Goal: Information Seeking & Learning: Learn about a topic

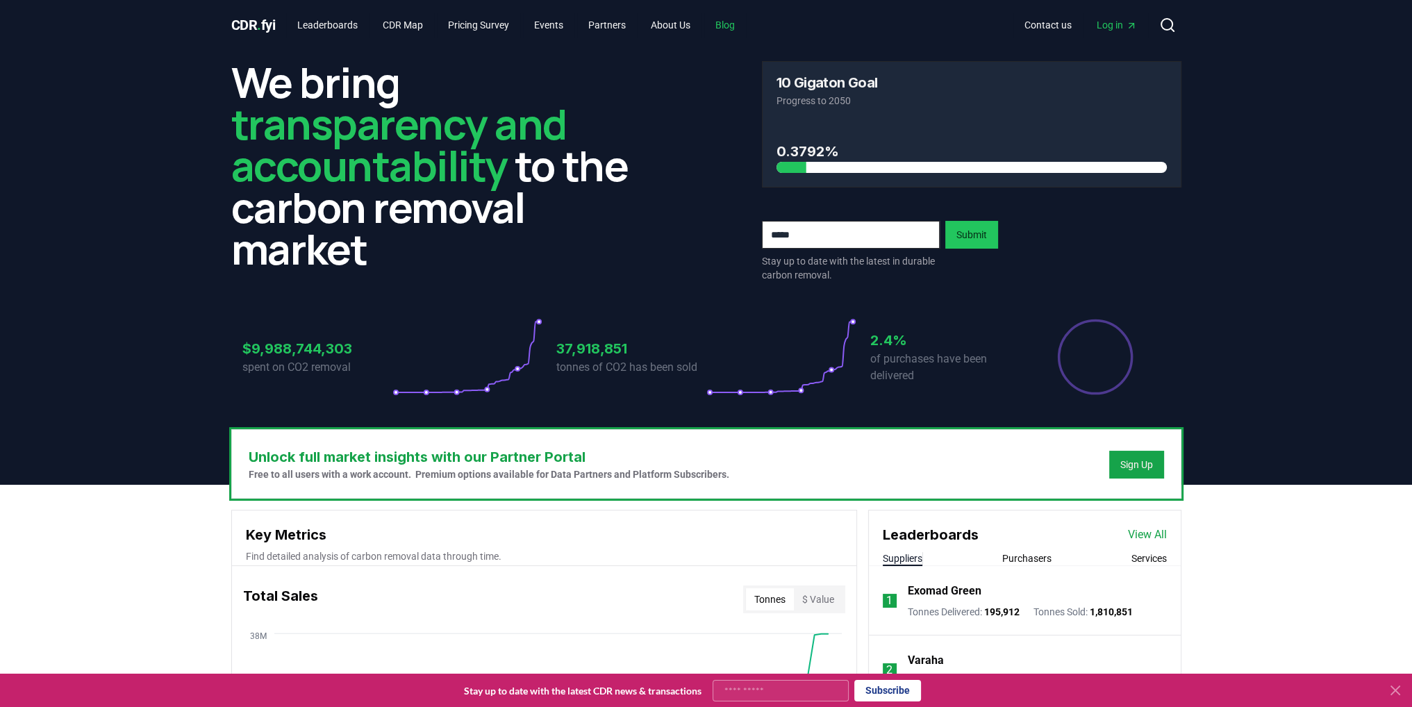
click at [736, 26] on link "Blog" at bounding box center [725, 25] width 42 height 25
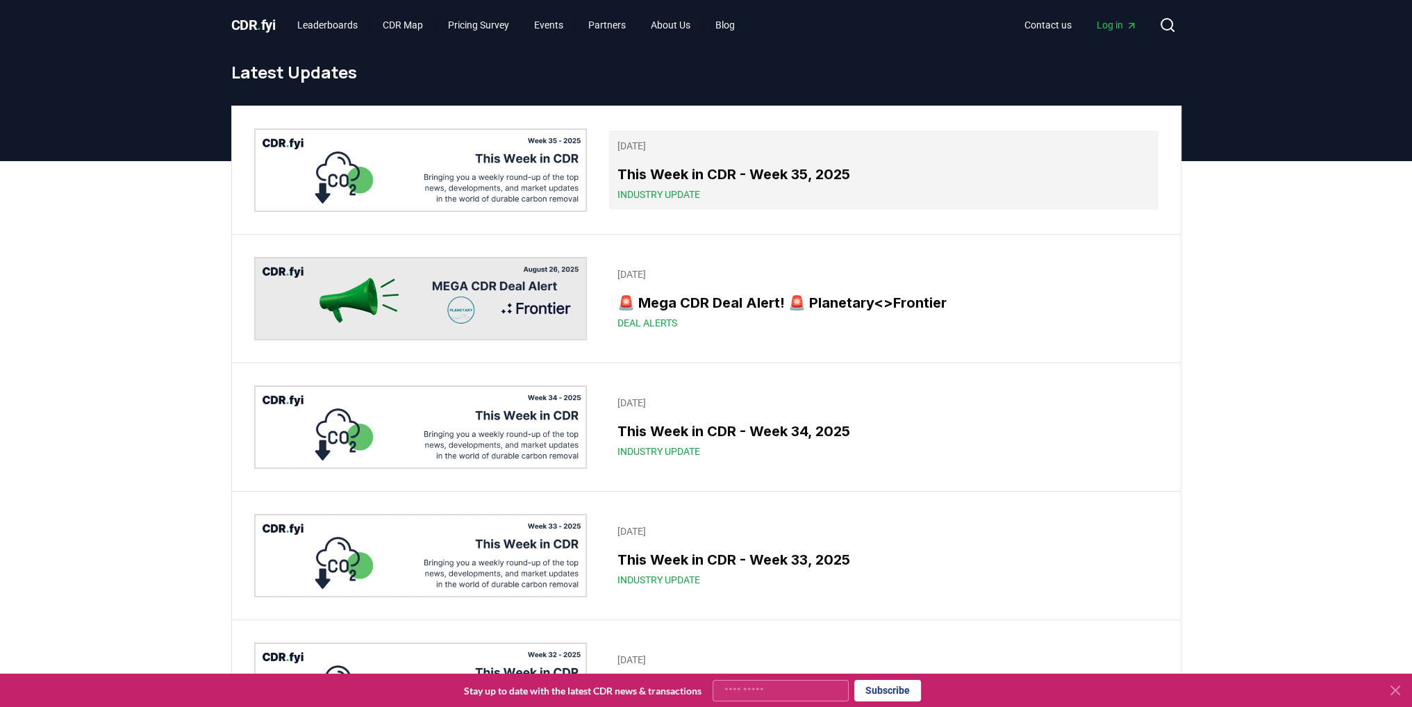
click at [803, 177] on h3 "This Week in CDR - Week 35, 2025" at bounding box center [884, 174] width 532 height 21
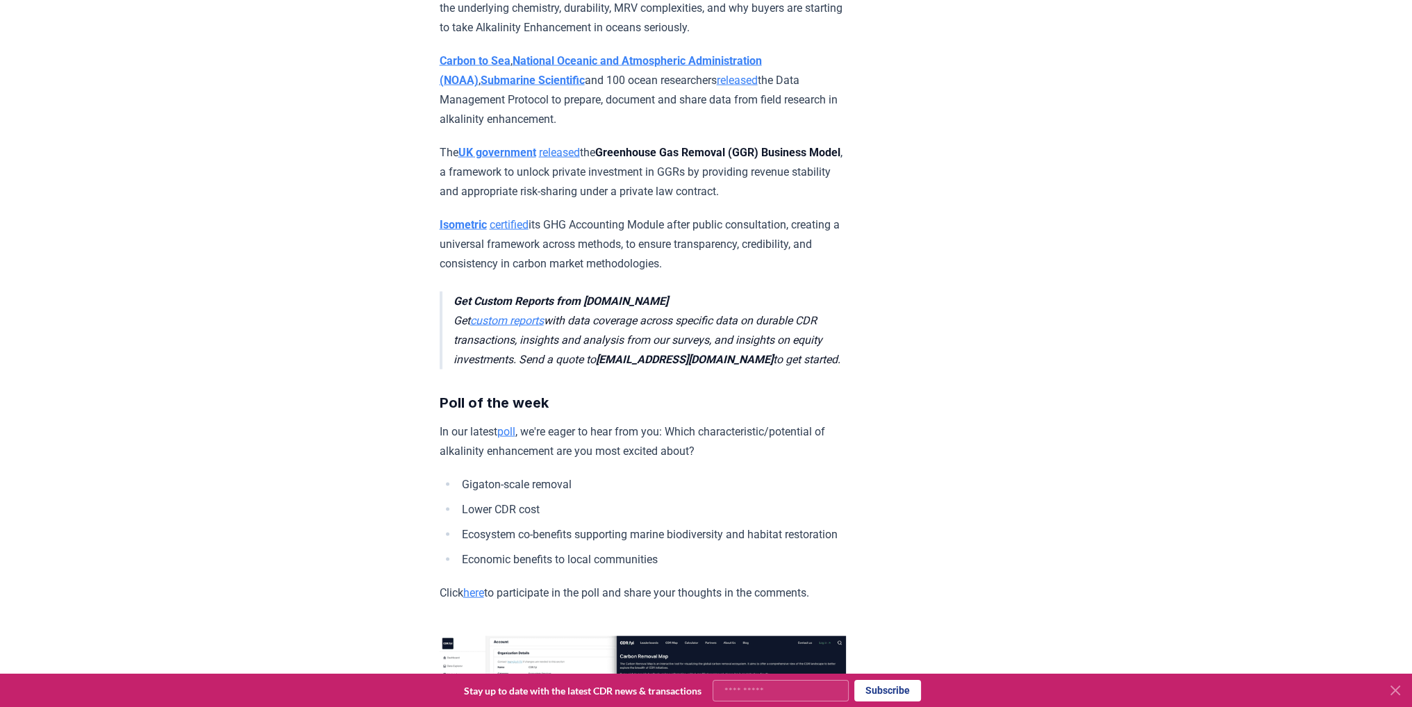
scroll to position [3862, 0]
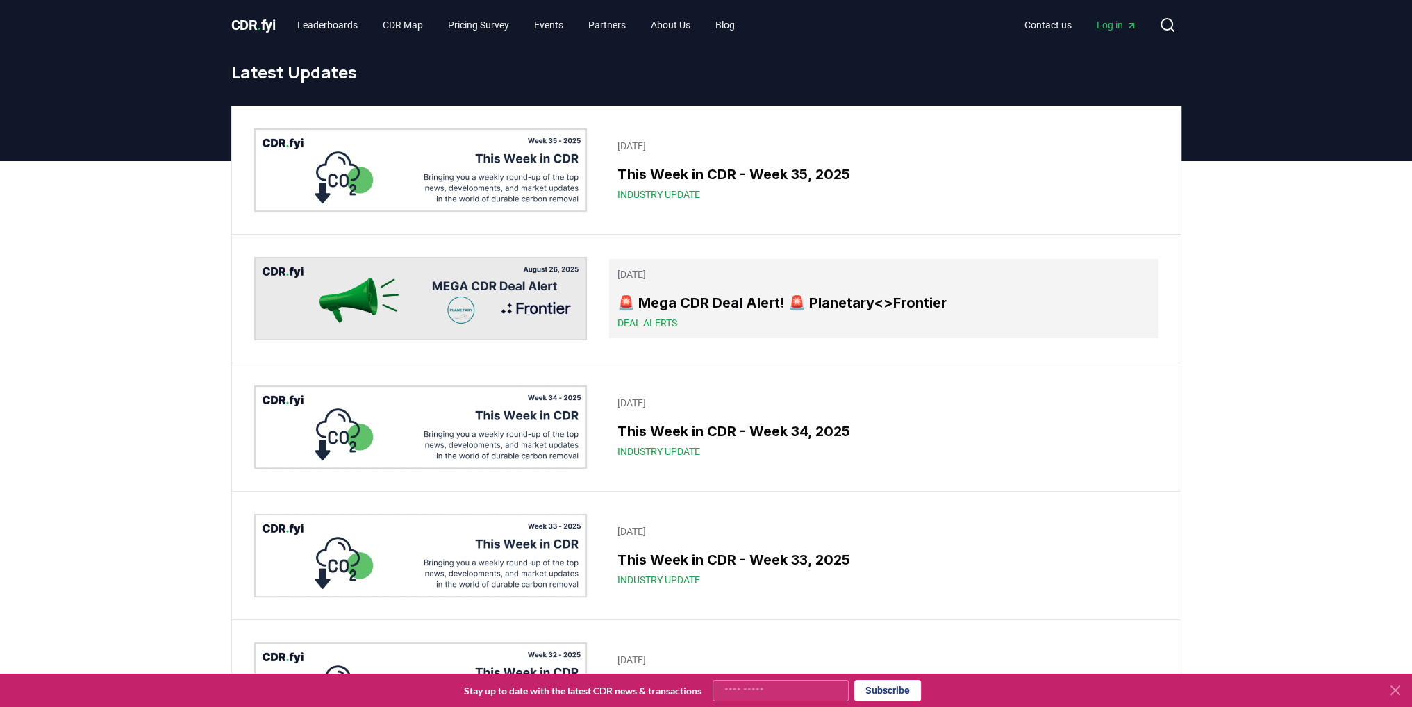
click at [739, 306] on h3 "🚨 Mega CDR Deal Alert! 🚨 Planetary<>Frontier" at bounding box center [884, 302] width 532 height 21
